Goal: Task Accomplishment & Management: Use online tool/utility

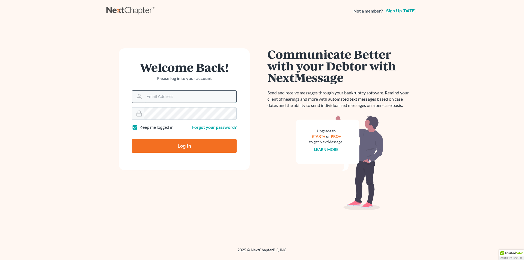
click at [172, 95] on input "Email Address" at bounding box center [190, 97] width 92 height 12
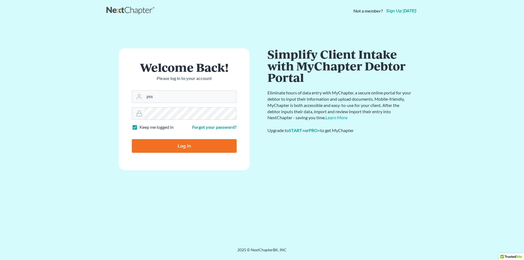
type input "[EMAIL_ADDRESS][DOMAIN_NAME]"
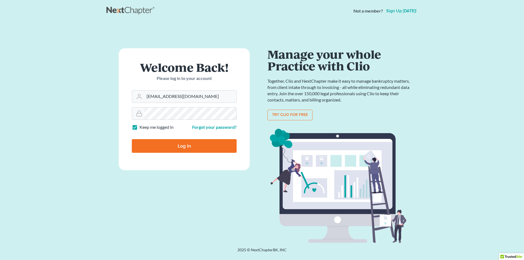
click at [193, 149] on input "Log In" at bounding box center [184, 146] width 105 height 14
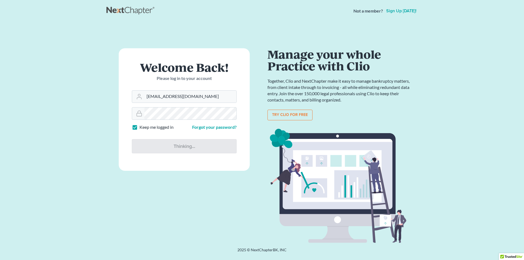
type input "Thinking..."
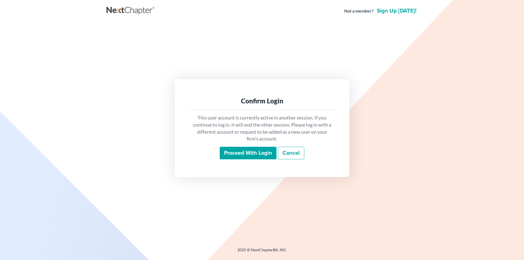
click at [249, 155] on input "Proceed with login" at bounding box center [248, 153] width 57 height 13
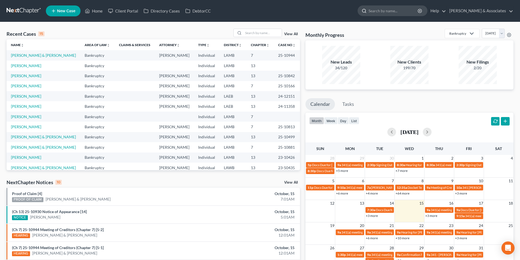
click at [400, 10] on input "search" at bounding box center [394, 11] width 50 height 10
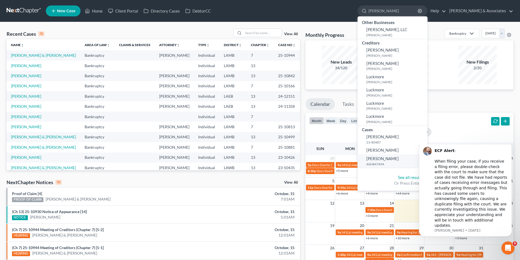
type input "lucas"
click at [399, 158] on span "Lucas, Jackalyn" at bounding box center [383, 158] width 33 height 5
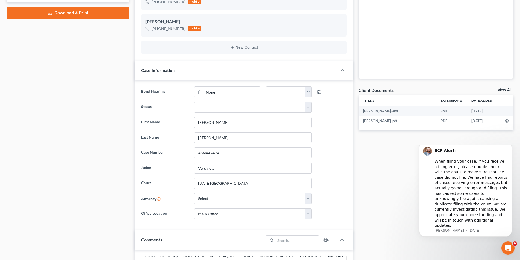
scroll to position [137, 0]
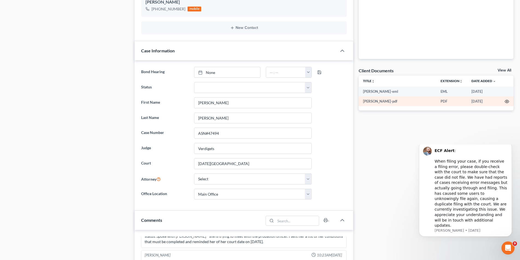
click at [507, 101] on circle "button" at bounding box center [507, 101] width 1 height 1
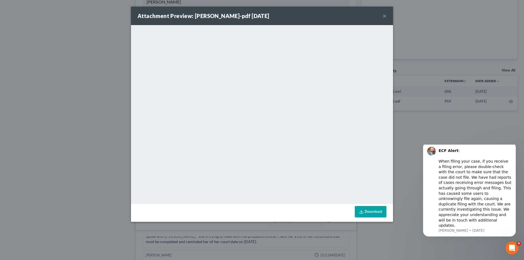
click at [374, 211] on link "Download" at bounding box center [371, 211] width 32 height 11
click at [386, 14] on button "×" at bounding box center [385, 16] width 4 height 7
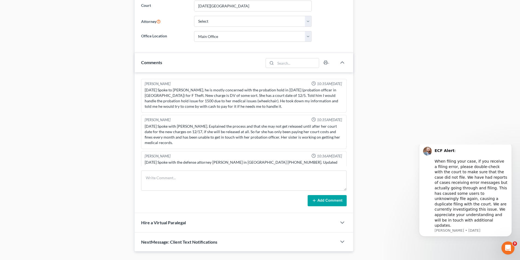
scroll to position [307, 0]
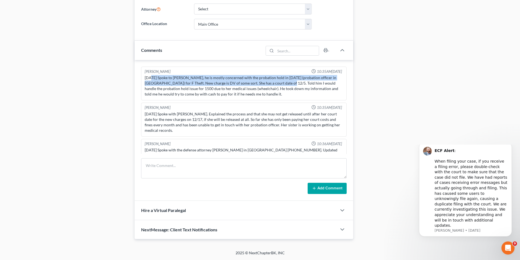
drag, startPoint x: 151, startPoint y: 78, endPoint x: 271, endPoint y: 83, distance: 120.6
click at [271, 83] on div "11/18/24 Spoke to Jackie, he is mostly concerned with the probation hold in asc…" at bounding box center [244, 86] width 199 height 22
click at [208, 81] on div "11/18/24 Spoke to Jackie, he is mostly concerned with the probation hold in asc…" at bounding box center [244, 86] width 199 height 22
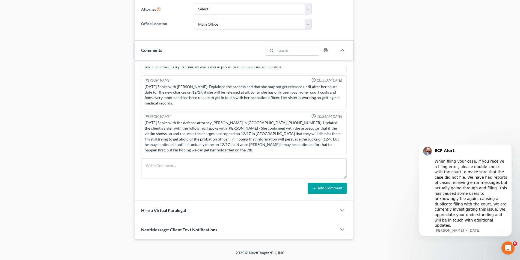
scroll to position [0, 0]
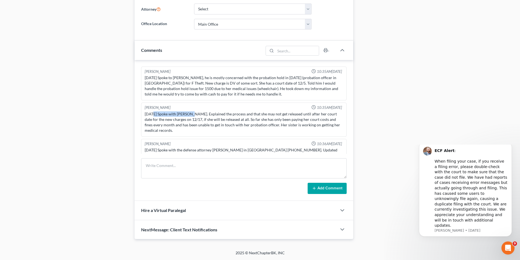
drag, startPoint x: 153, startPoint y: 113, endPoint x: 191, endPoint y: 110, distance: 38.3
click at [191, 110] on div "12/2/24 Spoke with Jacklyn. Explained the process and that she may not get rele…" at bounding box center [244, 122] width 201 height 24
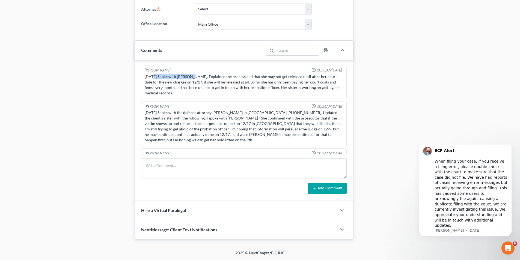
scroll to position [55, 0]
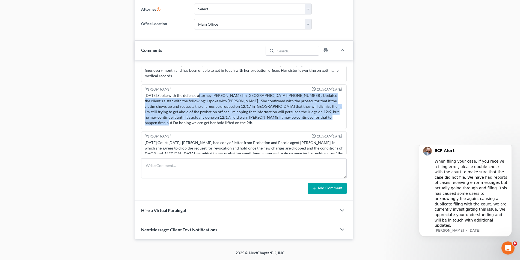
drag, startPoint x: 199, startPoint y: 96, endPoint x: 328, endPoint y: 116, distance: 130.6
click at [328, 116] on div "12/3/24 Spoke with the defense attorney Tammy Bowden in Tangipahoa (225) 358-07…" at bounding box center [244, 109] width 199 height 33
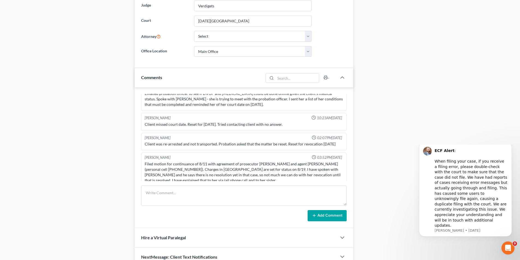
scroll to position [340, 0]
